Goal: Navigation & Orientation: Find specific page/section

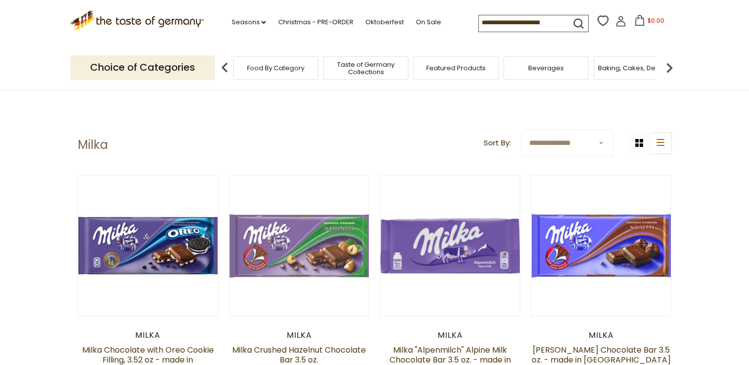
click at [667, 65] on img at bounding box center [669, 68] width 20 height 20
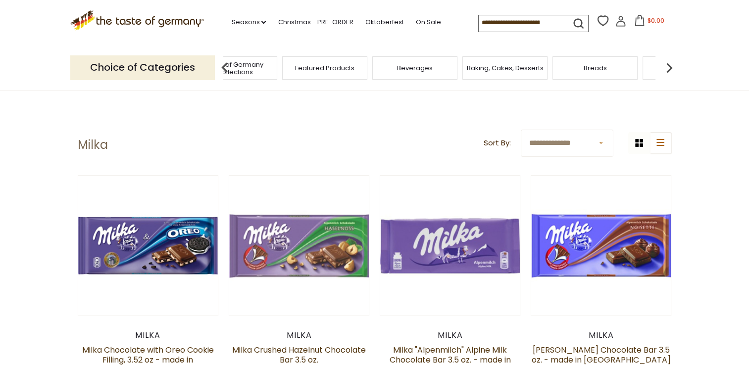
click at [661, 64] on img at bounding box center [669, 68] width 20 height 20
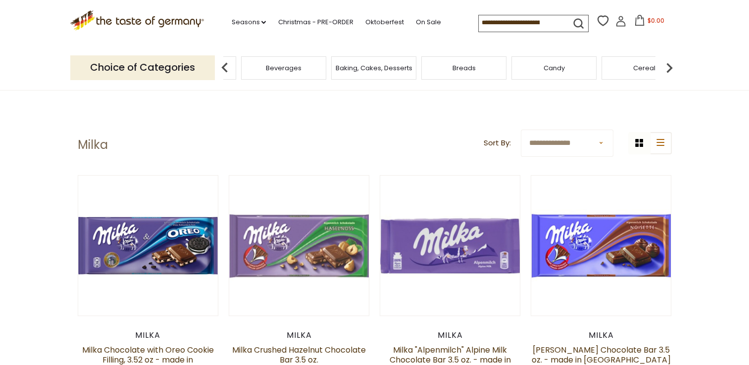
click at [661, 64] on img at bounding box center [669, 68] width 20 height 20
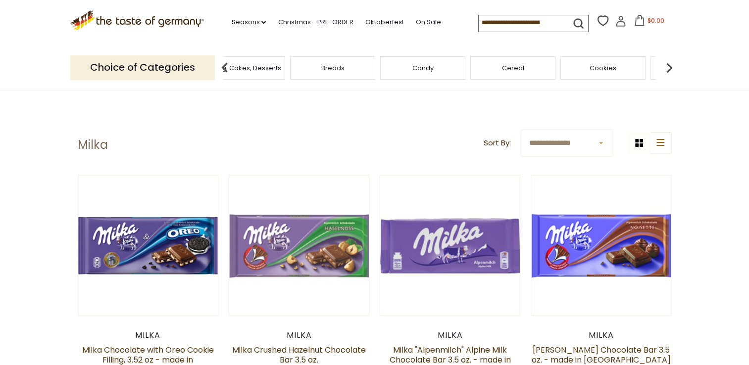
click at [672, 66] on img at bounding box center [669, 68] width 20 height 20
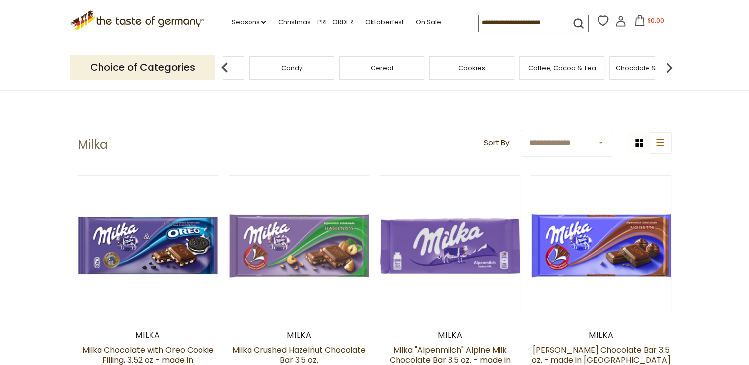
click at [672, 66] on img at bounding box center [669, 68] width 20 height 20
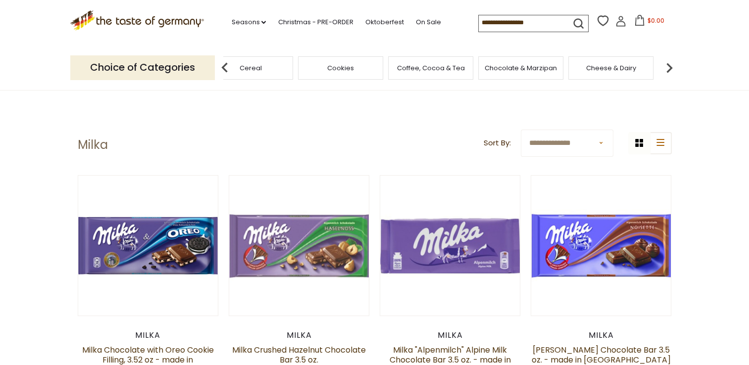
click at [671, 66] on img at bounding box center [669, 68] width 20 height 20
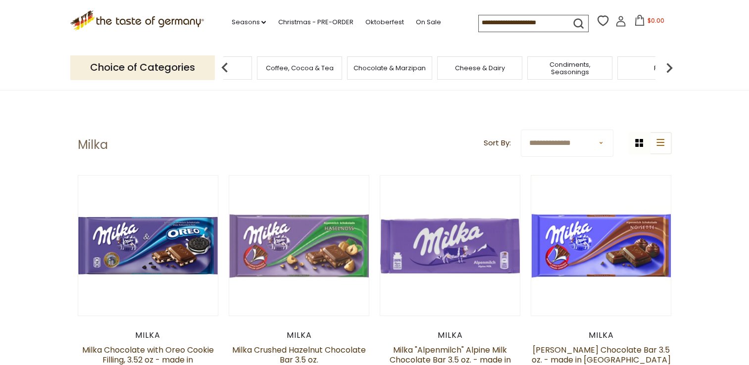
click at [671, 66] on img at bounding box center [669, 68] width 20 height 20
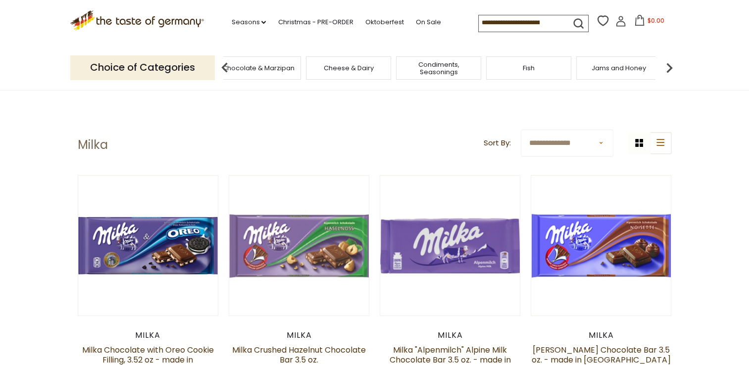
click at [670, 66] on img at bounding box center [669, 68] width 20 height 20
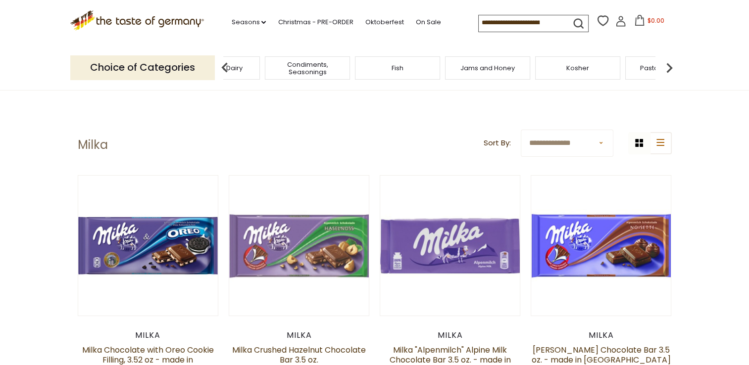
click at [669, 64] on img at bounding box center [669, 68] width 20 height 20
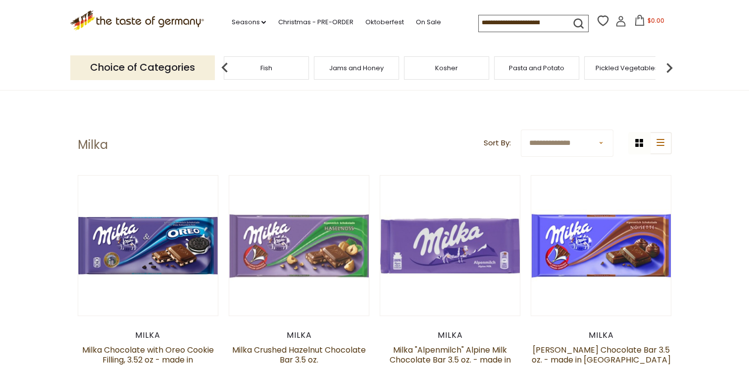
click at [669, 64] on img at bounding box center [669, 68] width 20 height 20
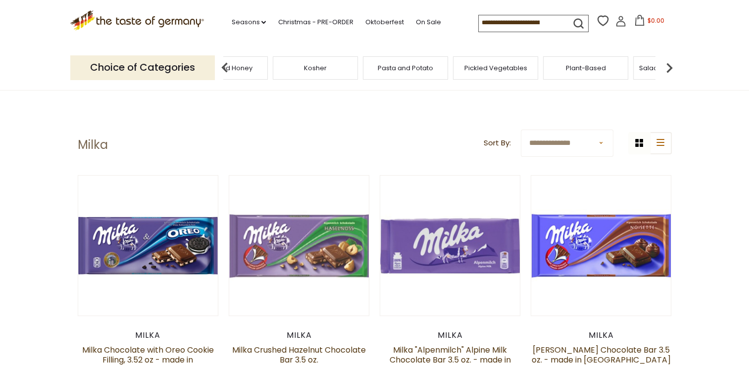
click at [669, 64] on img at bounding box center [669, 68] width 20 height 20
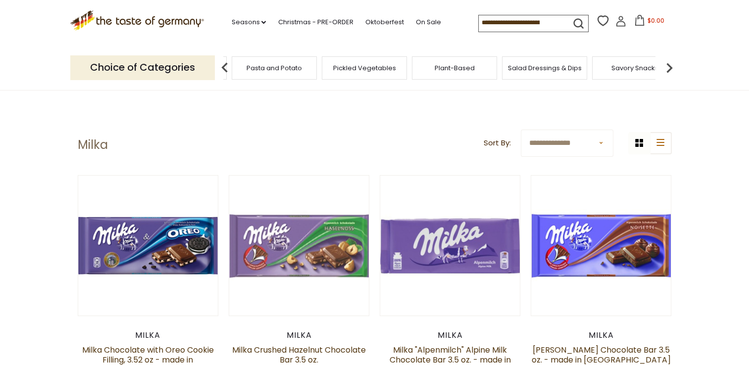
click at [669, 64] on img at bounding box center [669, 68] width 20 height 20
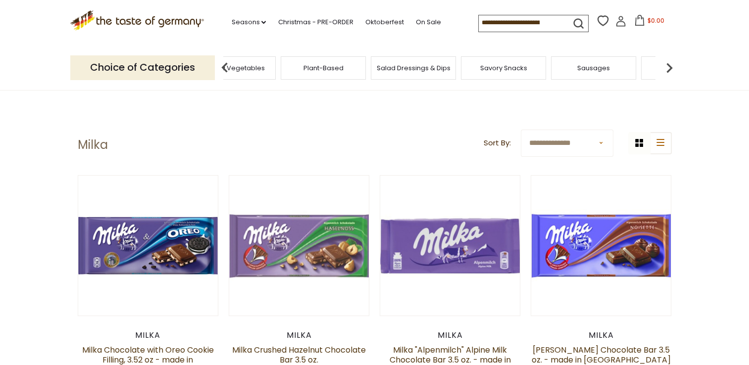
click at [667, 64] on img at bounding box center [669, 68] width 20 height 20
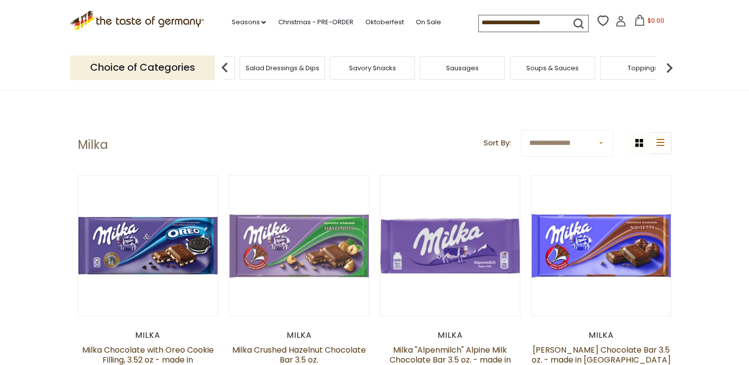
click at [667, 64] on img at bounding box center [669, 68] width 20 height 20
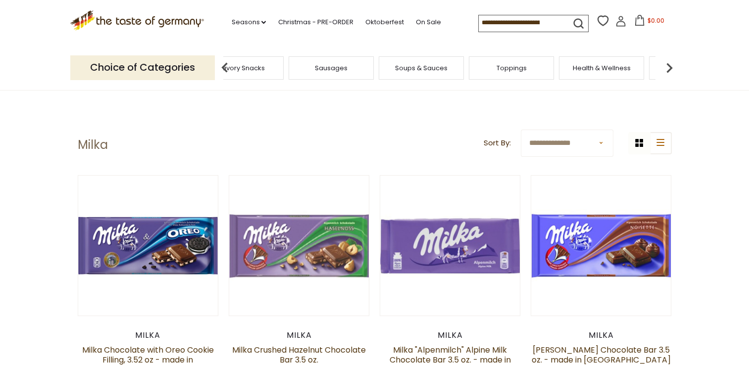
click at [667, 64] on img at bounding box center [669, 68] width 20 height 20
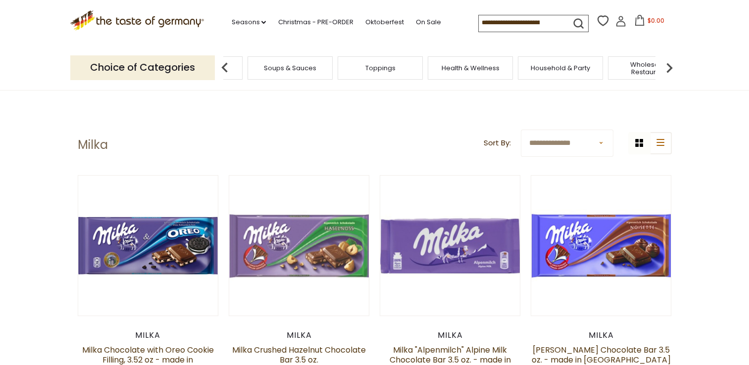
click at [667, 64] on img at bounding box center [669, 68] width 20 height 20
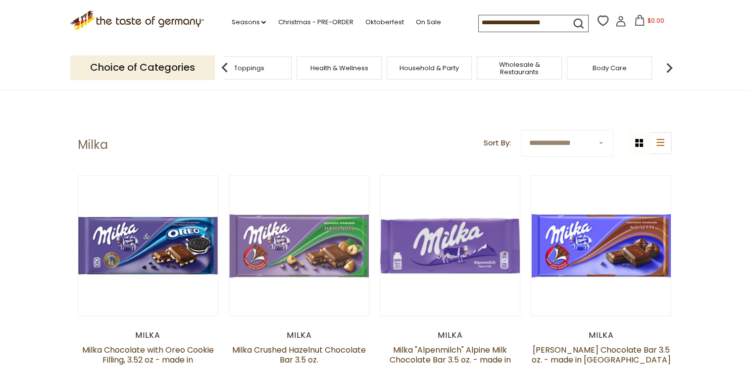
click at [667, 64] on img at bounding box center [669, 68] width 20 height 20
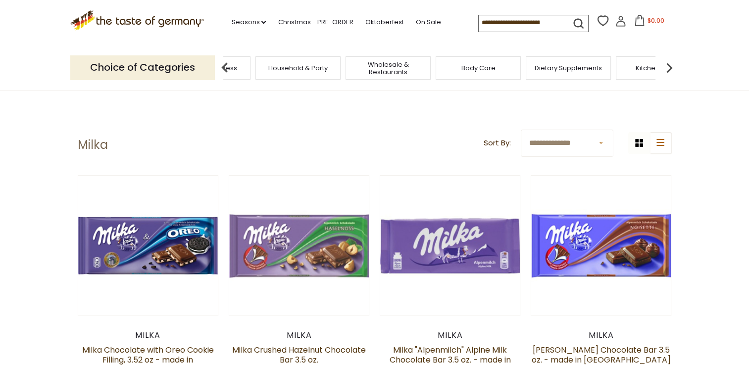
click at [666, 64] on img at bounding box center [669, 68] width 20 height 20
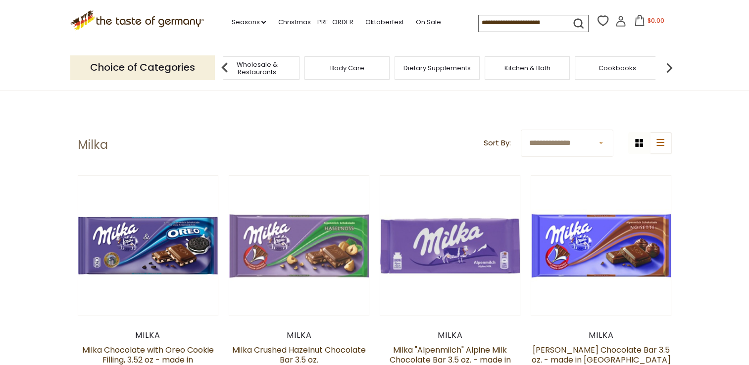
click at [665, 64] on img at bounding box center [669, 68] width 20 height 20
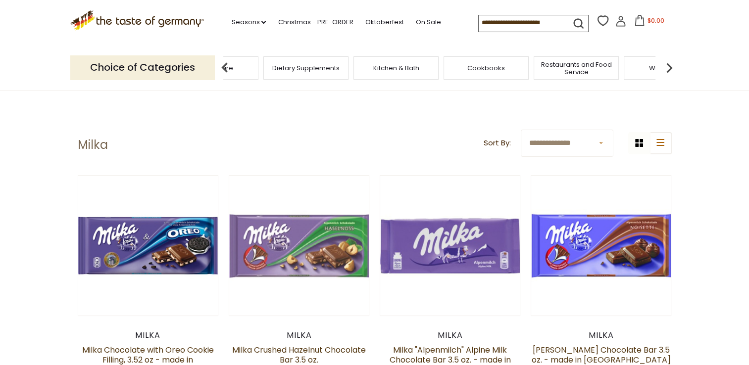
click at [664, 64] on img at bounding box center [669, 68] width 20 height 20
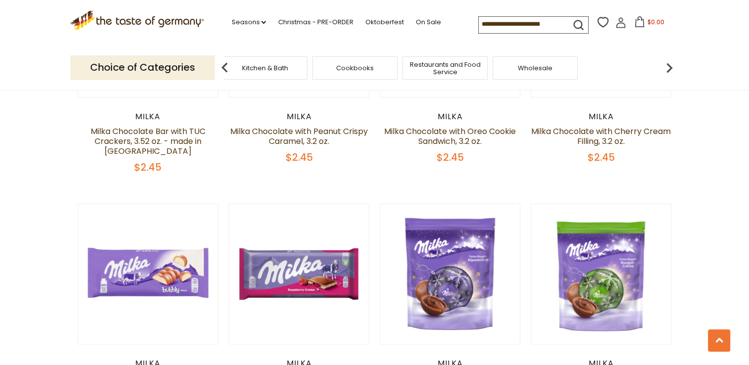
scroll to position [1089, 0]
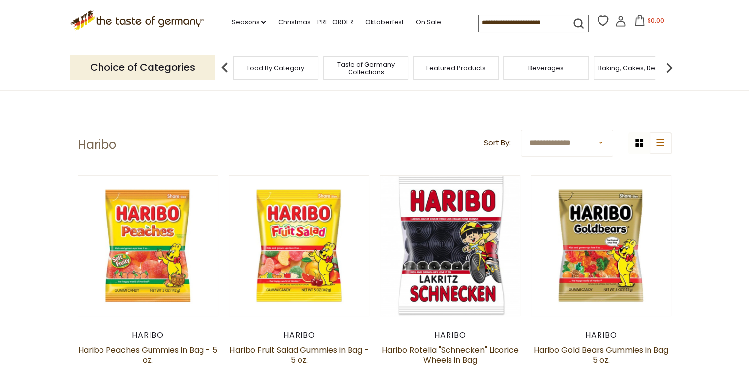
click at [671, 62] on img at bounding box center [669, 68] width 20 height 20
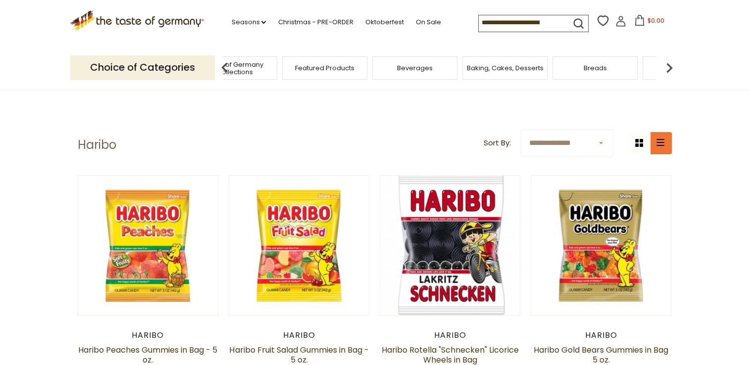
click at [657, 139] on icon at bounding box center [660, 142] width 8 height 7
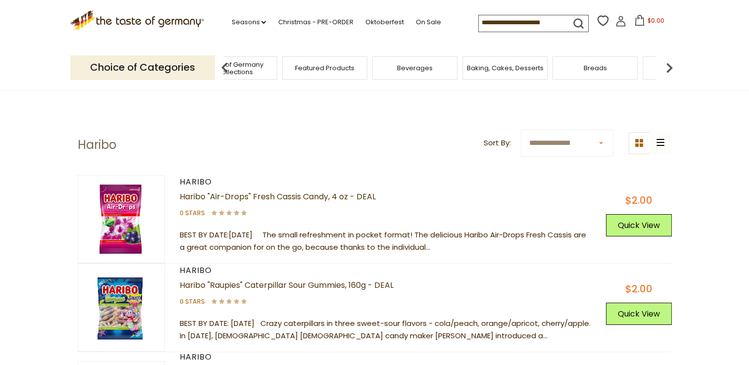
click at [257, 21] on link "Seasons dropdown_arrow" at bounding box center [248, 22] width 35 height 11
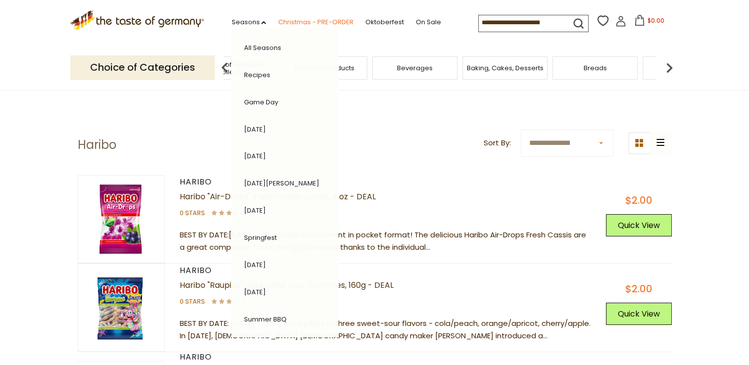
click at [293, 22] on link "Christmas - PRE-ORDER" at bounding box center [315, 22] width 75 height 11
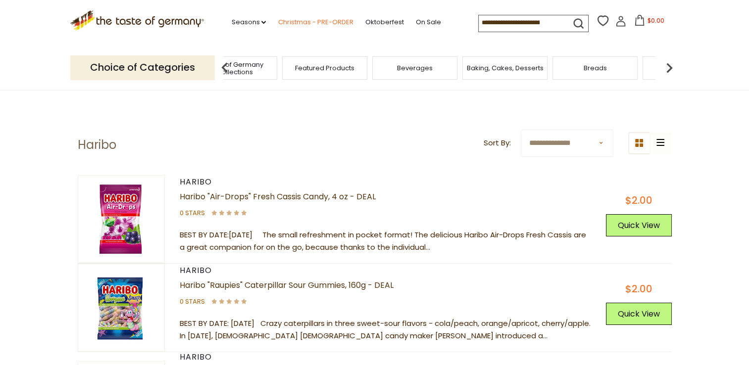
click at [298, 24] on link "Christmas - PRE-ORDER" at bounding box center [315, 22] width 75 height 11
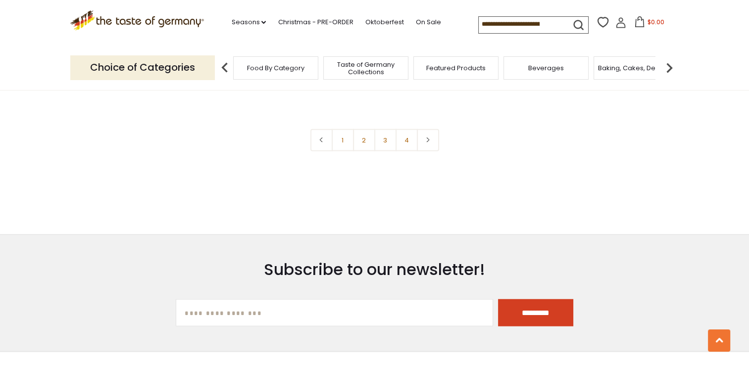
scroll to position [2375, 0]
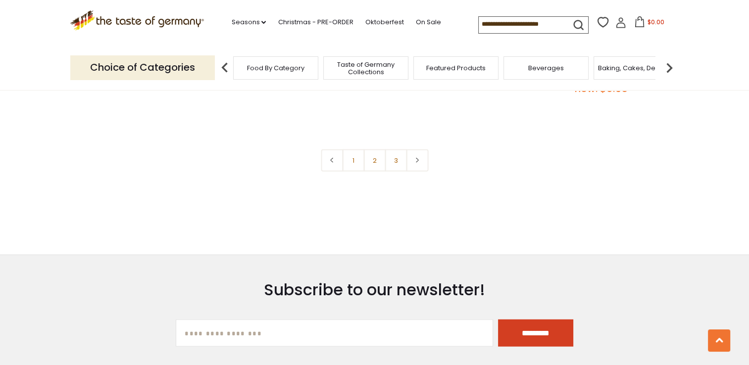
scroll to position [2276, 0]
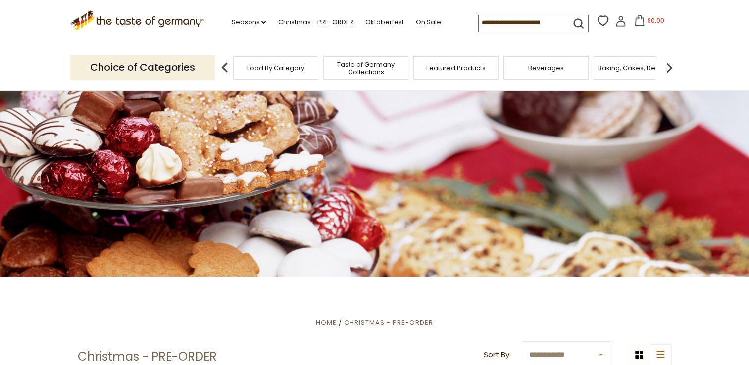
click at [670, 64] on img at bounding box center [669, 68] width 20 height 20
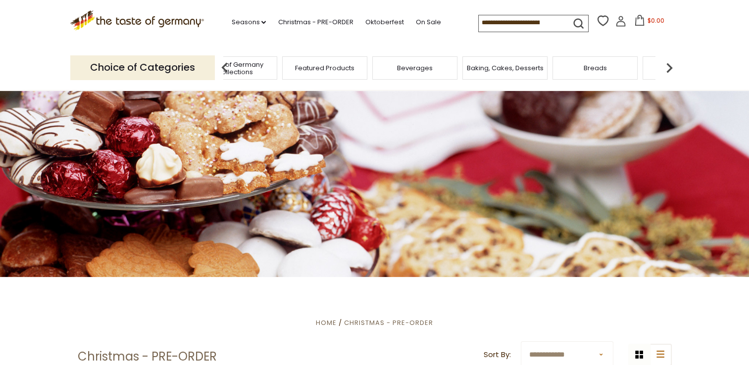
click at [670, 64] on img at bounding box center [669, 68] width 20 height 20
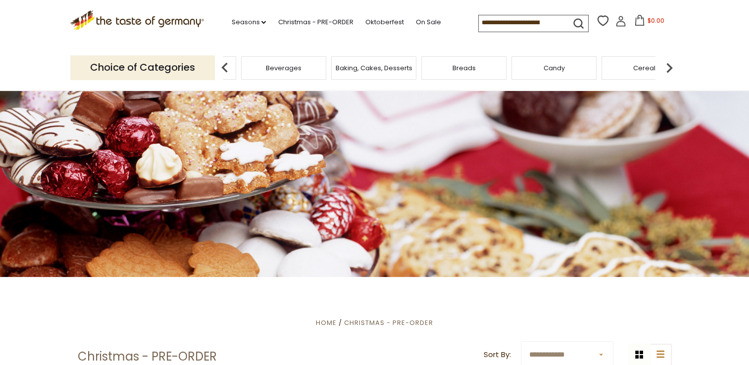
click at [670, 64] on img at bounding box center [669, 68] width 20 height 20
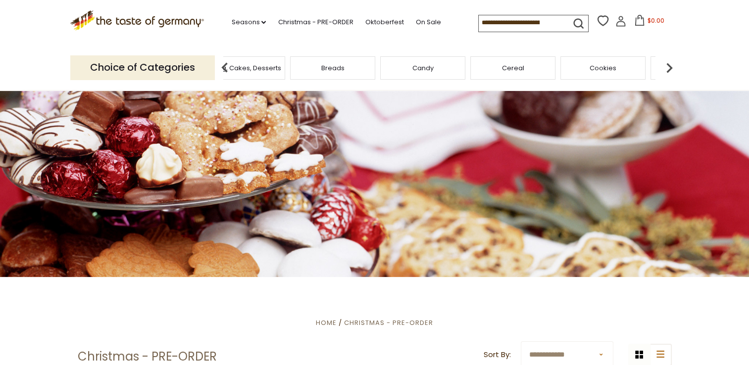
click at [670, 64] on img at bounding box center [669, 68] width 20 height 20
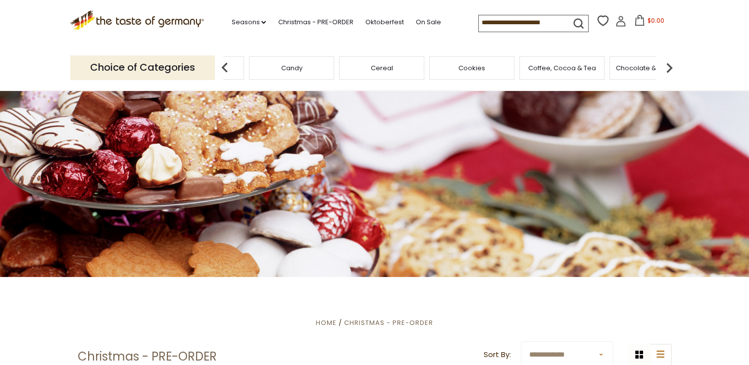
click at [670, 64] on img at bounding box center [669, 68] width 20 height 20
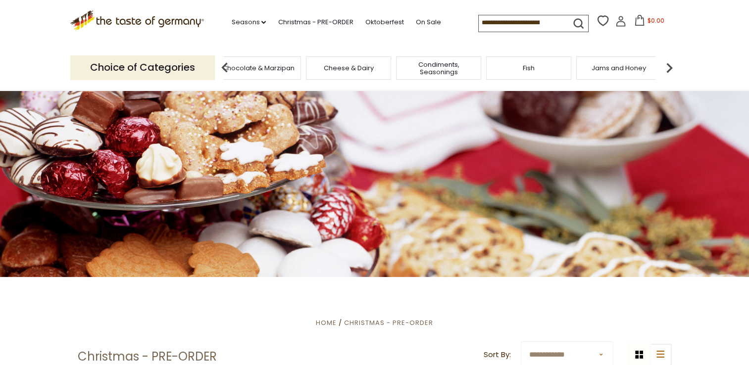
click at [670, 64] on img at bounding box center [669, 68] width 20 height 20
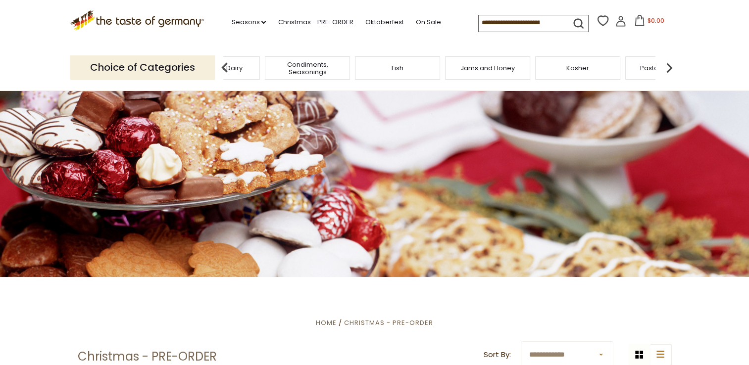
click at [670, 64] on img at bounding box center [669, 68] width 20 height 20
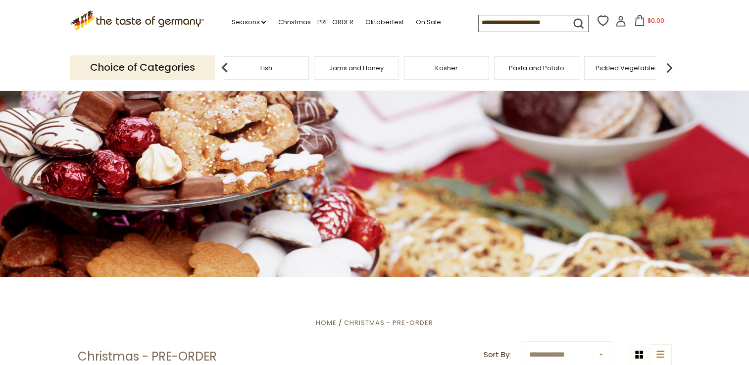
click at [670, 64] on img at bounding box center [669, 68] width 20 height 20
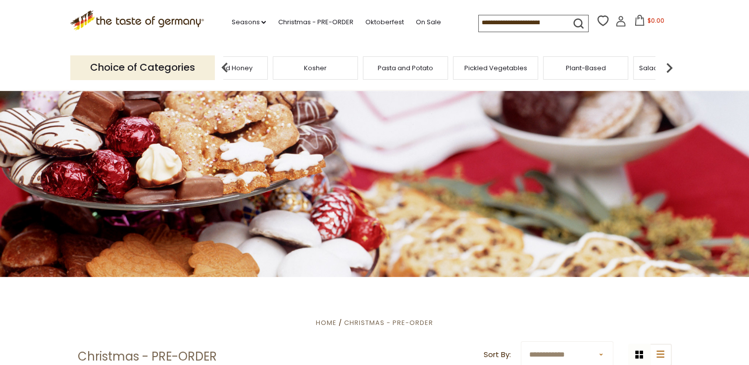
click at [670, 64] on img at bounding box center [669, 68] width 20 height 20
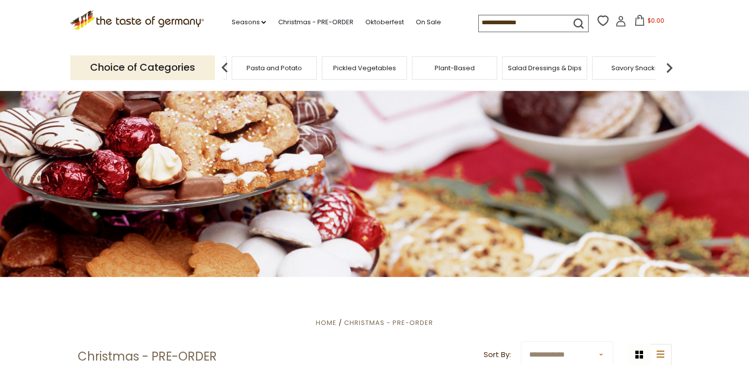
click at [670, 64] on img at bounding box center [669, 68] width 20 height 20
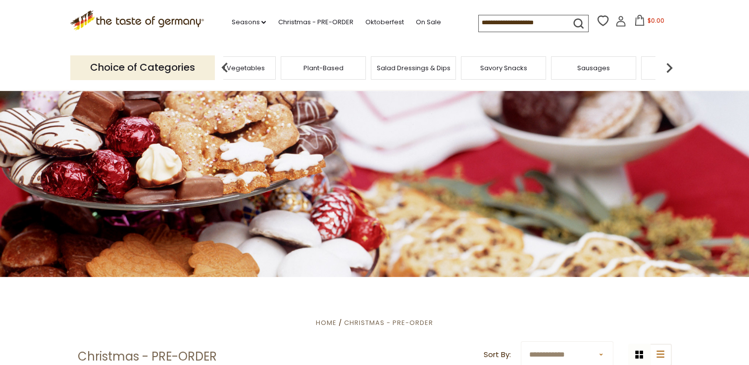
click at [670, 64] on img at bounding box center [669, 68] width 20 height 20
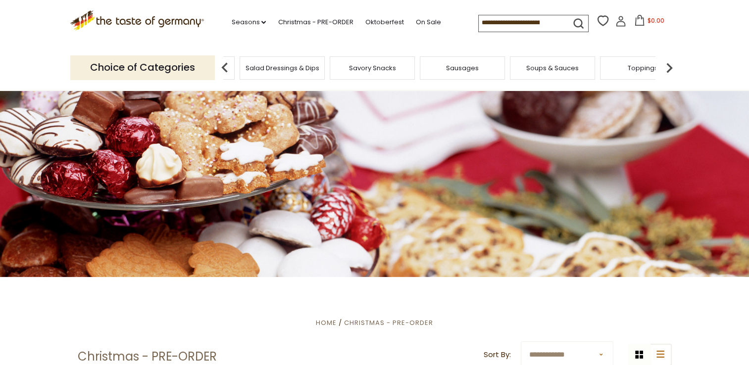
click at [670, 64] on img at bounding box center [669, 68] width 20 height 20
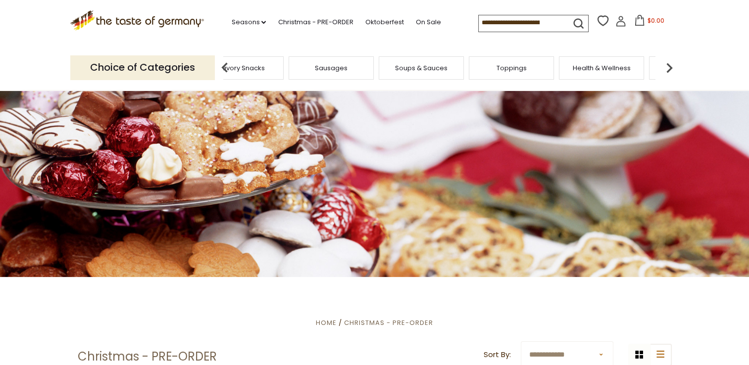
click at [670, 64] on img at bounding box center [669, 68] width 20 height 20
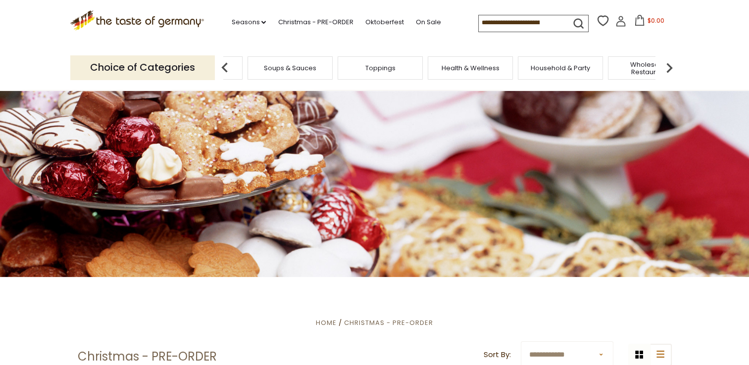
click at [670, 64] on img at bounding box center [669, 68] width 20 height 20
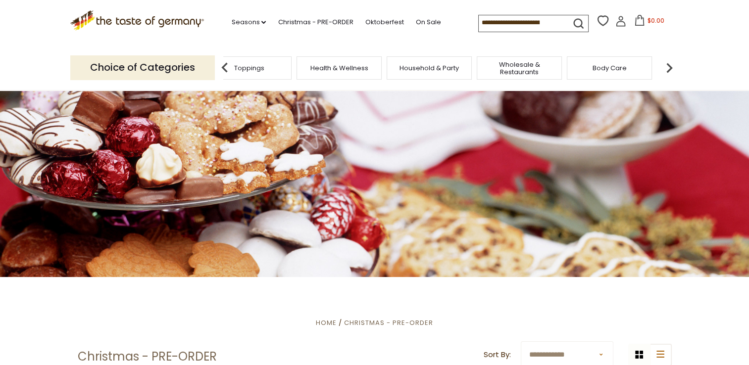
click at [670, 64] on img at bounding box center [669, 68] width 20 height 20
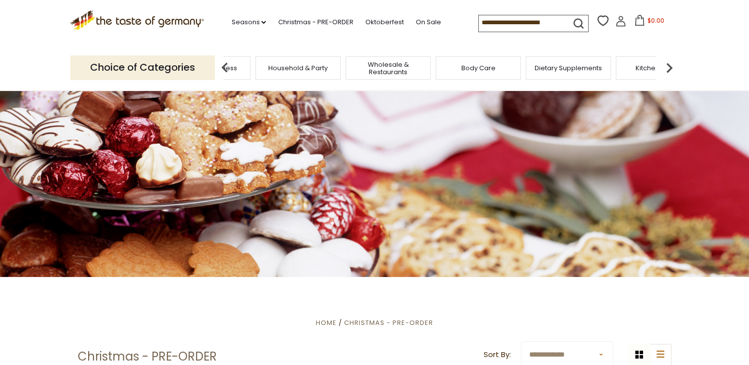
click at [670, 64] on img at bounding box center [669, 68] width 20 height 20
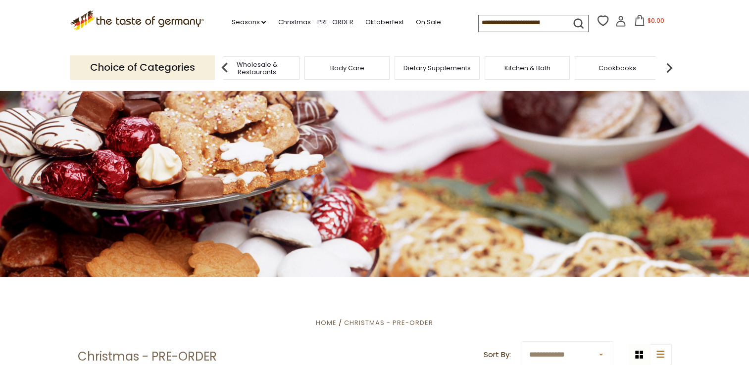
click at [670, 64] on img at bounding box center [669, 68] width 20 height 20
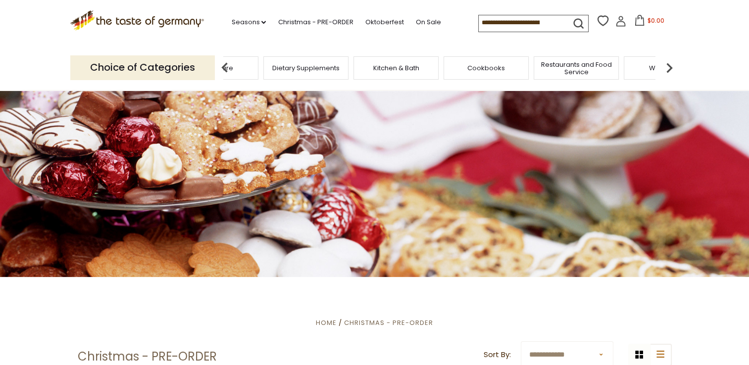
click at [670, 64] on img at bounding box center [669, 68] width 20 height 20
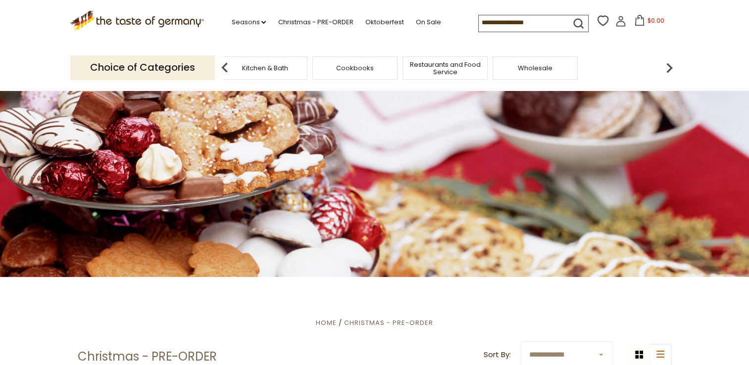
click at [670, 64] on img at bounding box center [669, 68] width 20 height 20
click at [573, 21] on icon "submit" at bounding box center [578, 23] width 13 height 13
